Goal: Find specific page/section: Find specific page/section

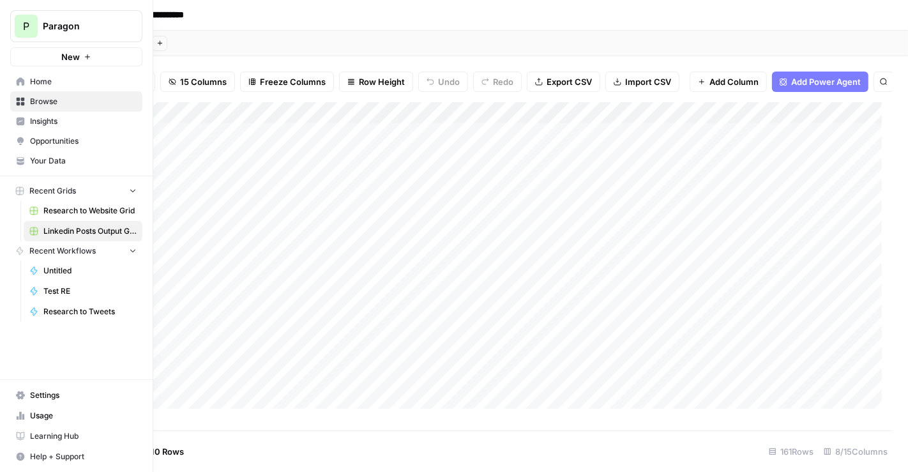
click at [69, 24] on span "Paragon" at bounding box center [81, 26] width 77 height 13
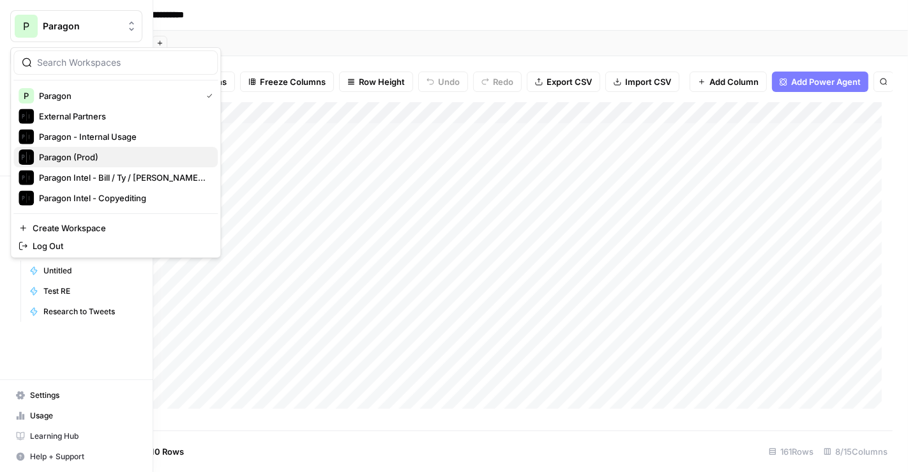
click at [73, 151] on span "Paragon (Prod)" at bounding box center [123, 157] width 169 height 13
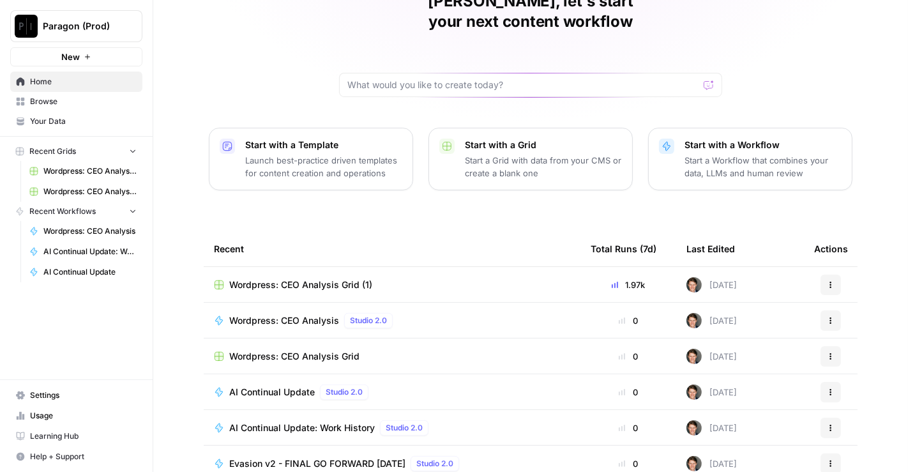
scroll to position [69, 0]
click at [307, 280] on span "Wordpress: CEO Analysis Grid (1)" at bounding box center [300, 286] width 143 height 13
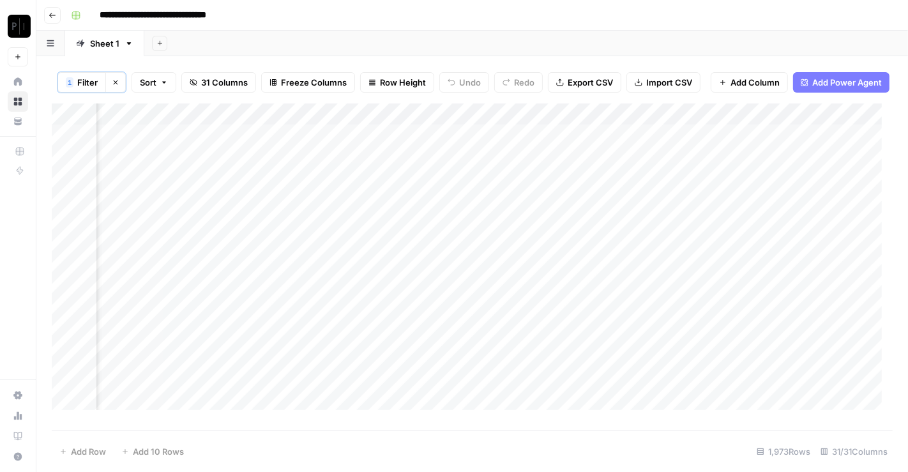
scroll to position [0, 1392]
click at [84, 74] on button "1 Filter" at bounding box center [81, 82] width 49 height 20
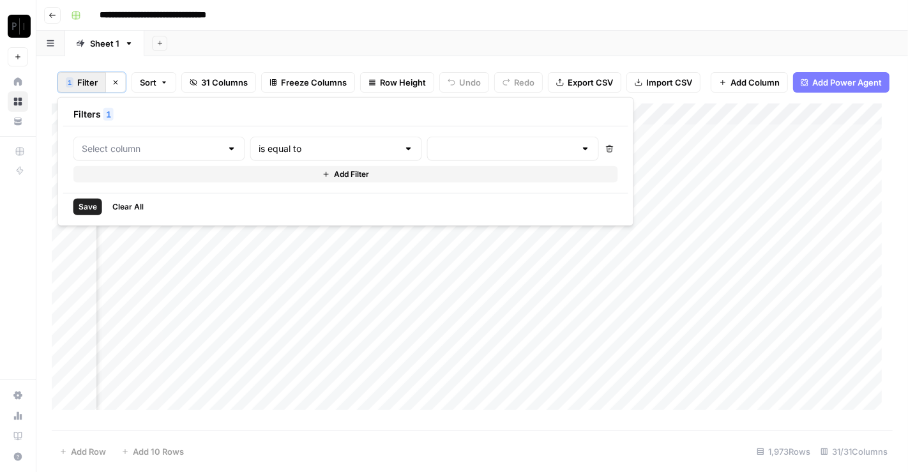
type input "Wordpress: CEO Analysis"
click at [466, 148] on input "text" at bounding box center [543, 148] width 155 height 13
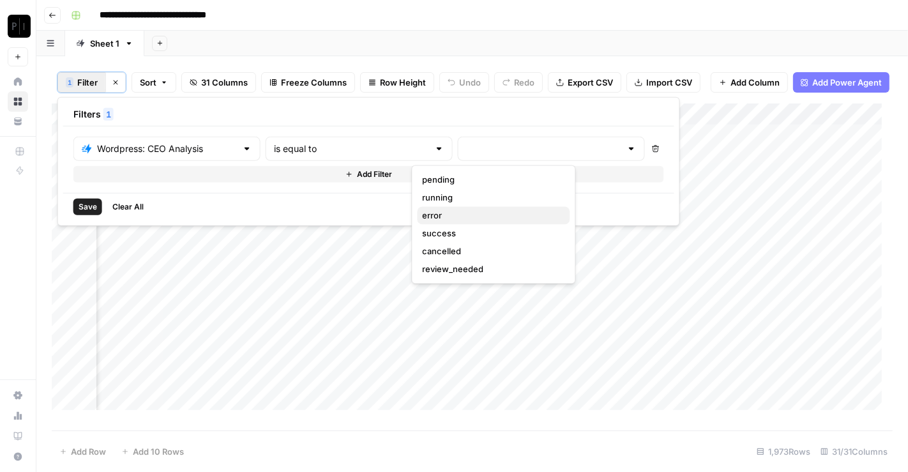
click at [454, 208] on button "error" at bounding box center [493, 216] width 153 height 18
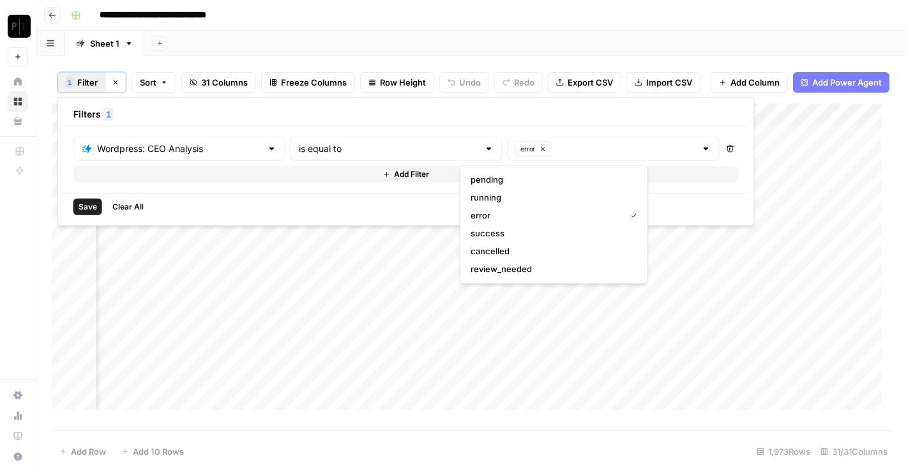
click at [87, 207] on span "Save" at bounding box center [88, 206] width 19 height 11
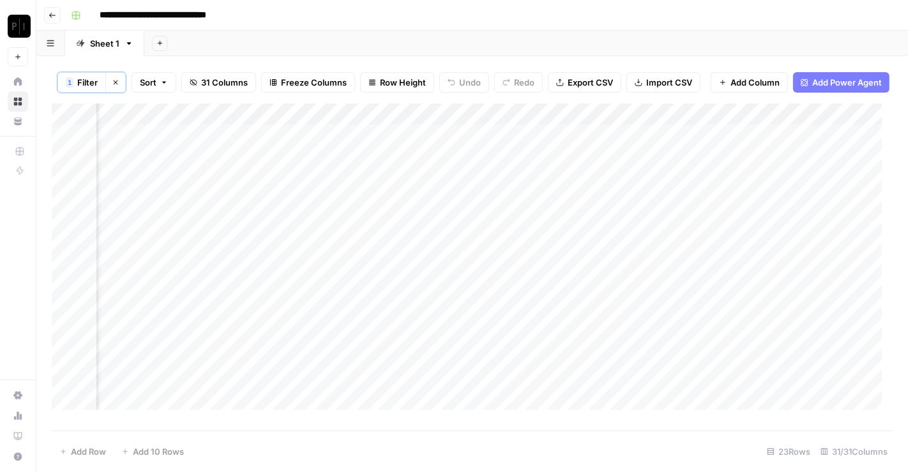
scroll to position [1, 1392]
click at [506, 123] on div "Add Column" at bounding box center [472, 261] width 841 height 317
click at [548, 157] on span "All Rows" at bounding box center [554, 153] width 80 height 13
